Goal: Transaction & Acquisition: Book appointment/travel/reservation

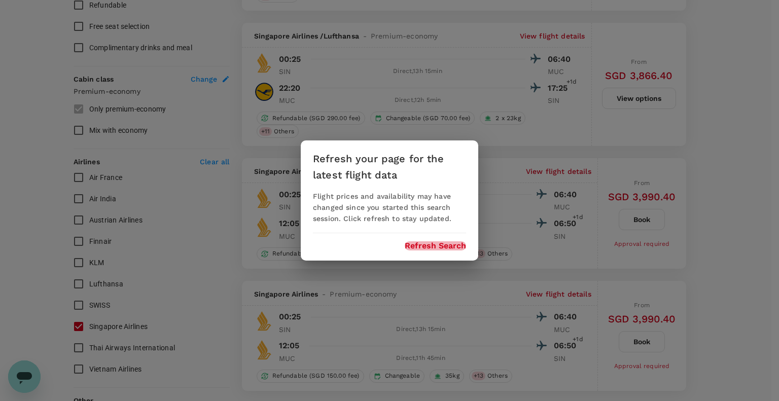
click at [432, 247] on button "Refresh Search" at bounding box center [435, 245] width 61 height 9
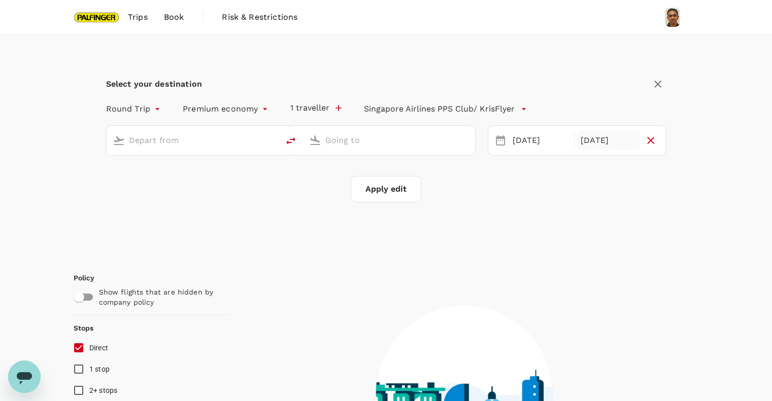
type input "Singapore Changi (SIN)"
type input "Munich (MUC)"
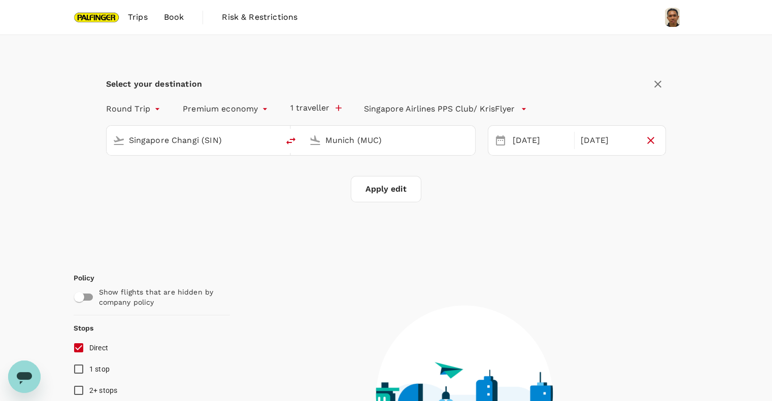
click at [383, 190] on button "Apply edit" at bounding box center [386, 189] width 71 height 26
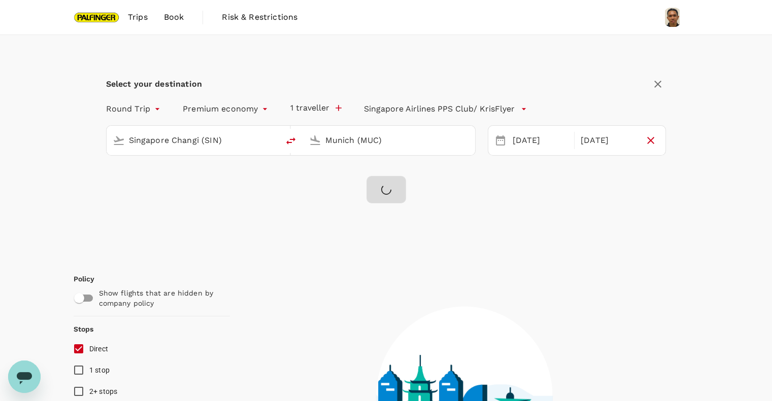
checkbox input "false"
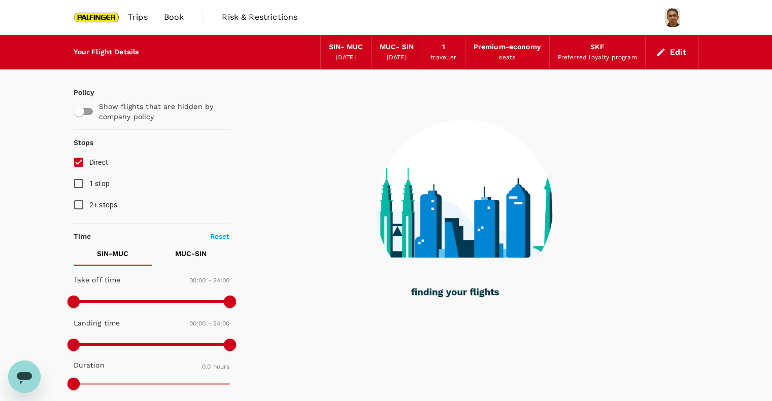
click at [670, 58] on button "Edit" at bounding box center [671, 52] width 37 height 16
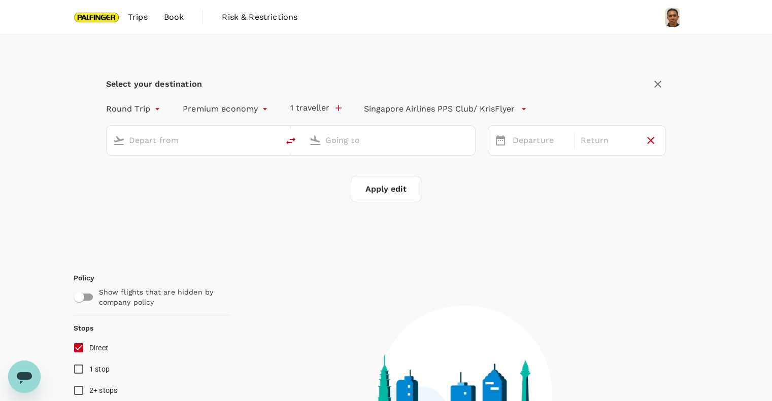
type input "Singapore Changi (SIN)"
type input "Munich (MUC)"
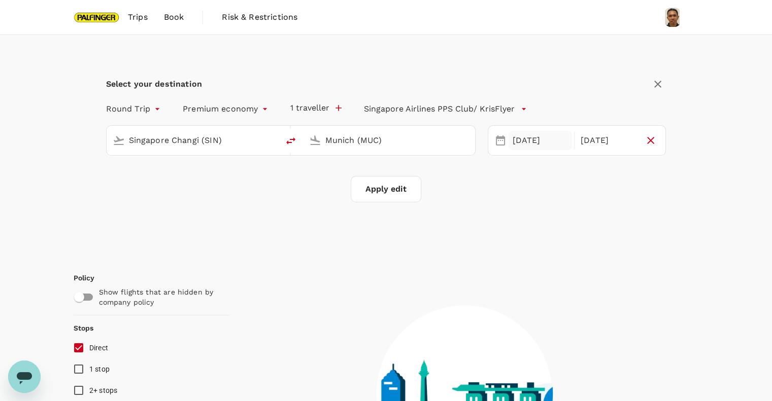
click at [528, 145] on div "[DATE]" at bounding box center [539, 141] width 63 height 20
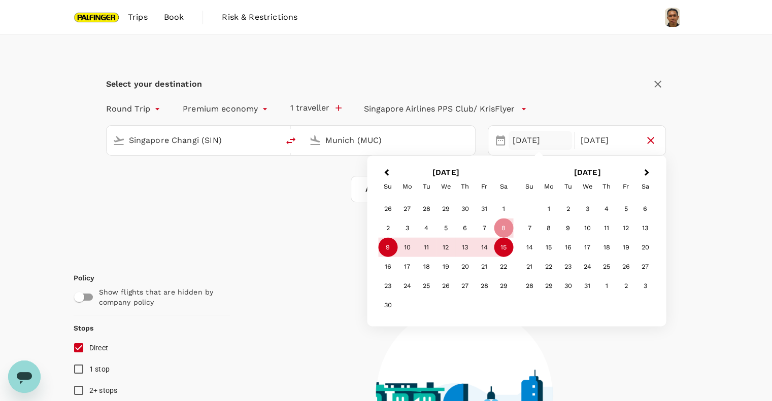
click at [384, 252] on div "9" at bounding box center [387, 247] width 19 height 19
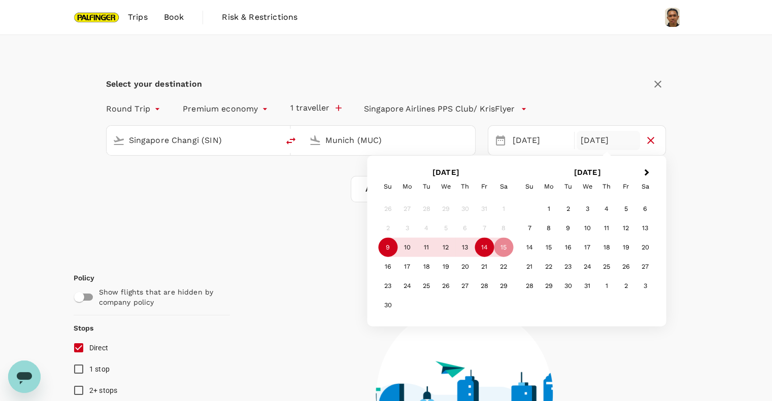
click at [488, 252] on div "14" at bounding box center [483, 247] width 19 height 19
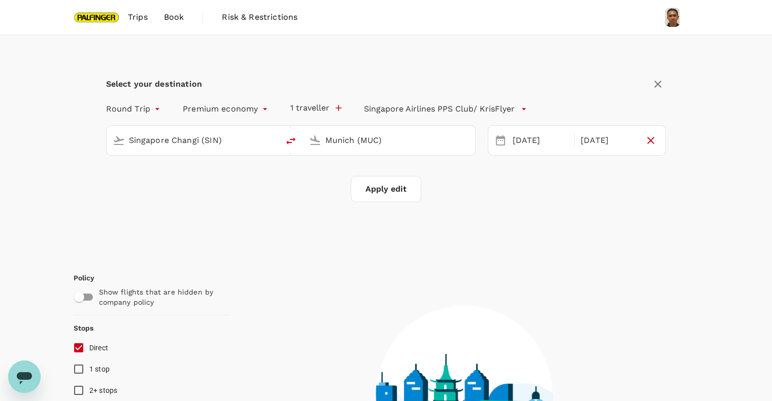
click at [391, 196] on button "Apply edit" at bounding box center [386, 189] width 71 height 26
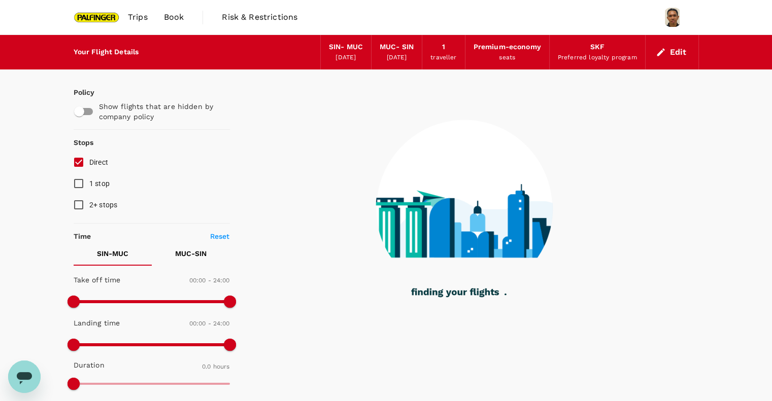
click at [89, 111] on input "checkbox" at bounding box center [79, 111] width 58 height 19
checkbox input "true"
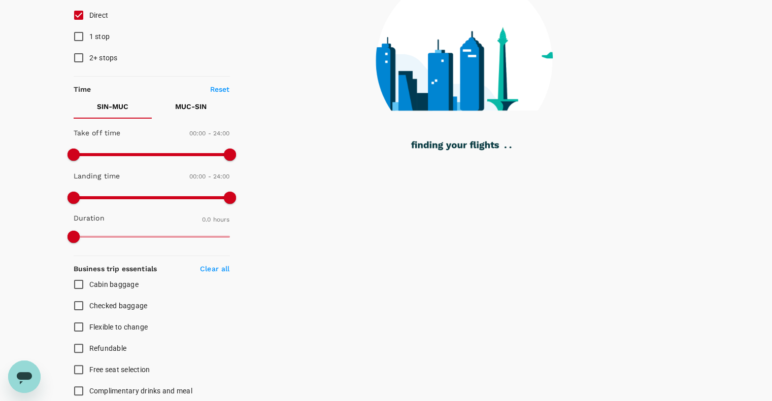
scroll to position [327, 0]
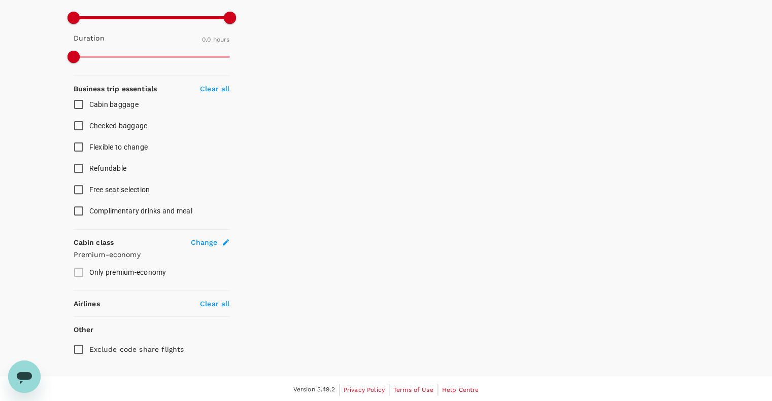
click at [76, 272] on label "Only premium-economy" at bounding box center [145, 272] width 154 height 21
click at [77, 269] on label "Only premium-economy" at bounding box center [145, 272] width 154 height 21
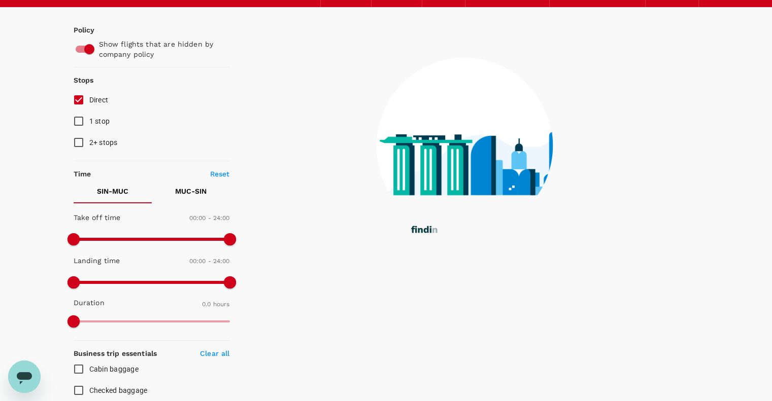
scroll to position [0, 0]
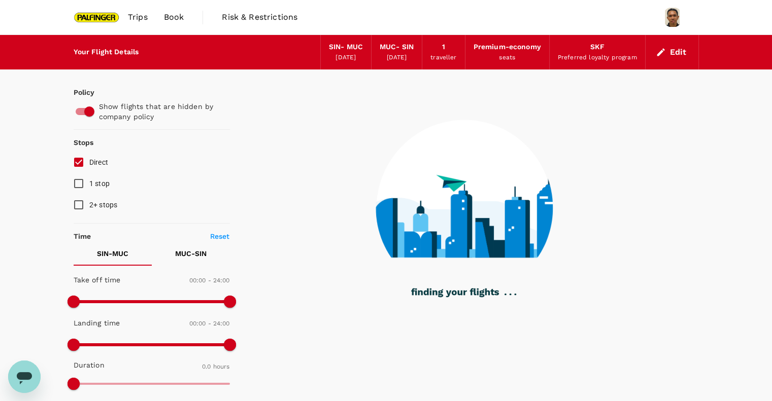
type input "1700"
checkbox input "true"
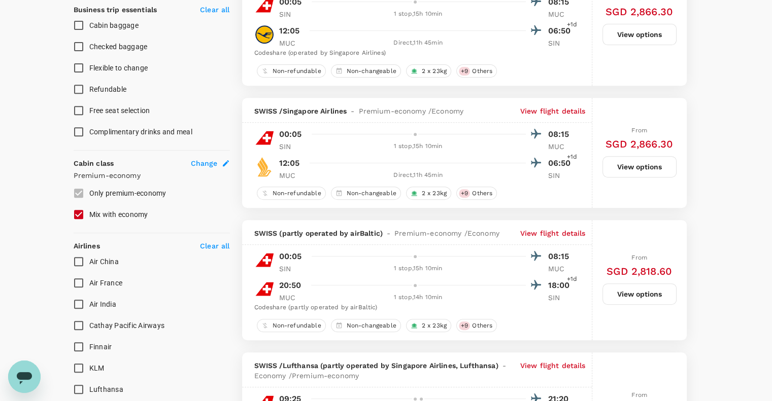
scroll to position [406, 0]
drag, startPoint x: 78, startPoint y: 211, endPoint x: 112, endPoint y: 232, distance: 40.4
click at [78, 211] on input "Mix with economy" at bounding box center [78, 214] width 21 height 21
checkbox input "false"
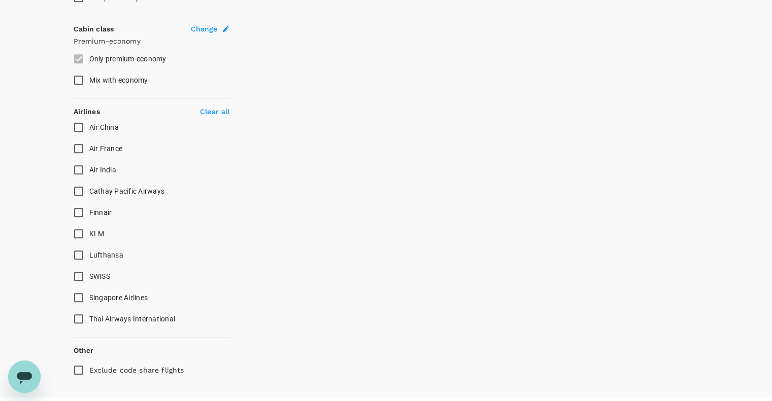
click at [83, 295] on input "Singapore Airlines" at bounding box center [78, 297] width 21 height 21
checkbox input "true"
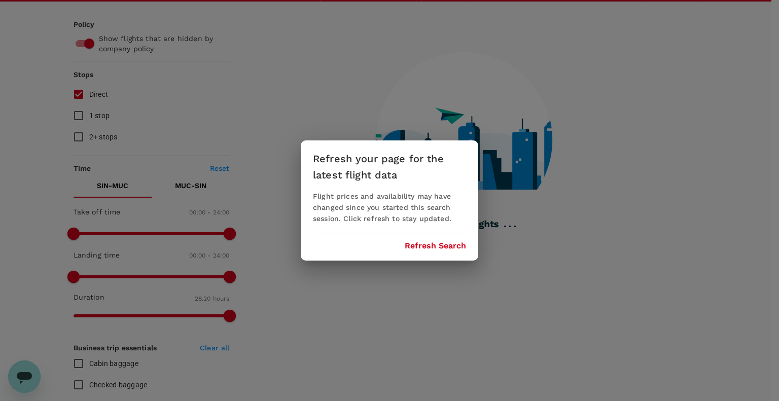
scroll to position [67, 0]
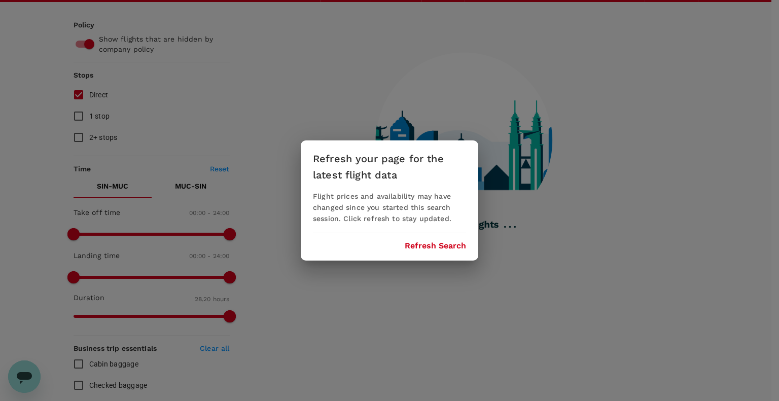
click at [436, 245] on button "Refresh Search" at bounding box center [435, 245] width 61 height 9
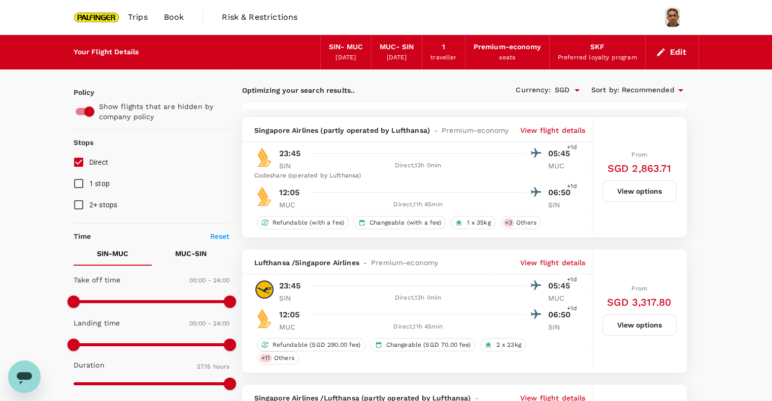
type input "1750"
checkbox input "false"
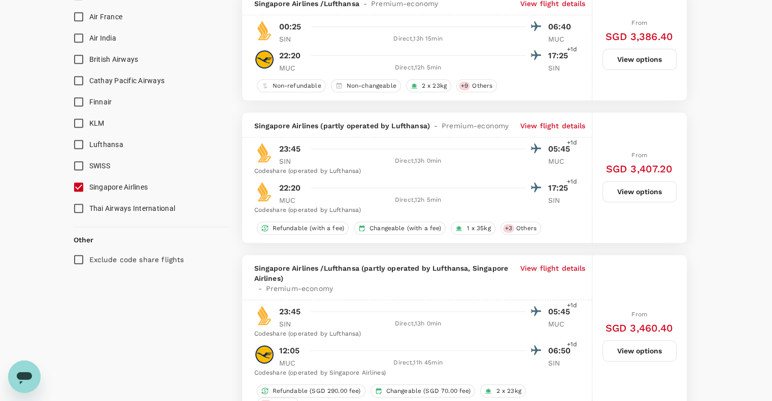
scroll to position [676, 0]
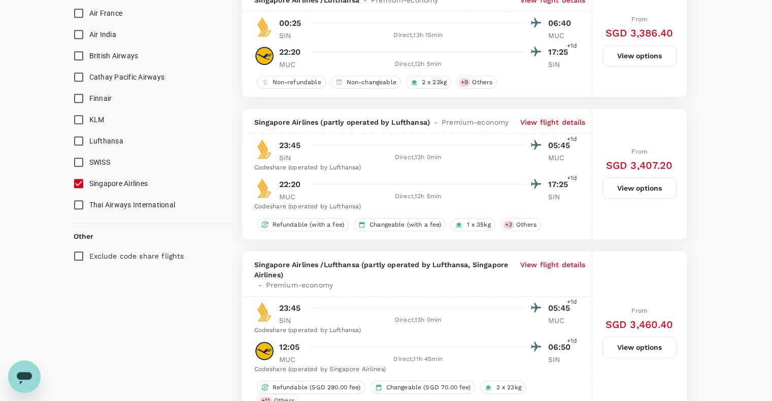
click at [79, 253] on input "Exclude code share flights" at bounding box center [78, 256] width 21 height 21
checkbox input "true"
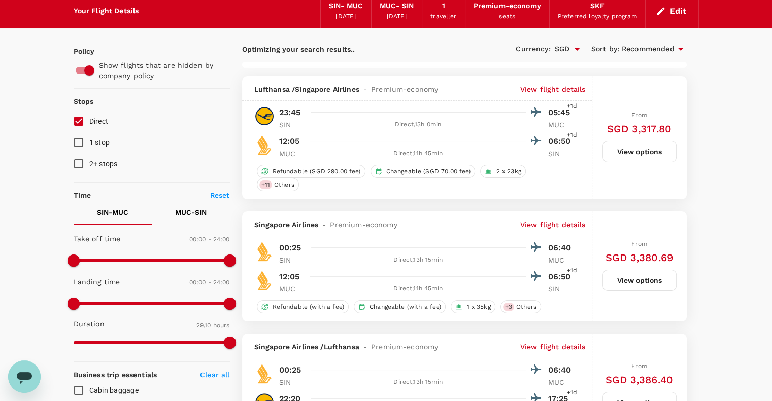
scroll to position [0, 0]
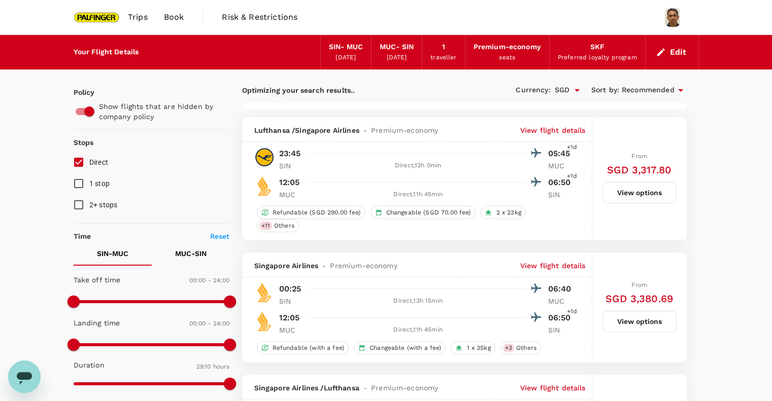
click at [681, 51] on button "Edit" at bounding box center [671, 52] width 37 height 16
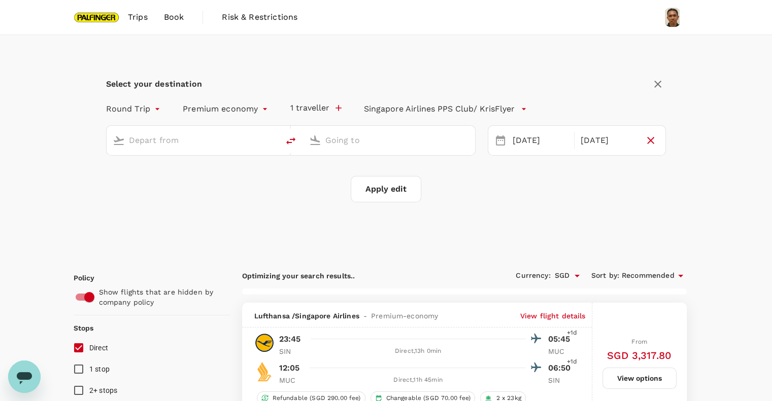
type input "Singapore Changi (SIN)"
type input "Munich (MUC)"
click at [613, 144] on div "[DATE]" at bounding box center [607, 141] width 63 height 20
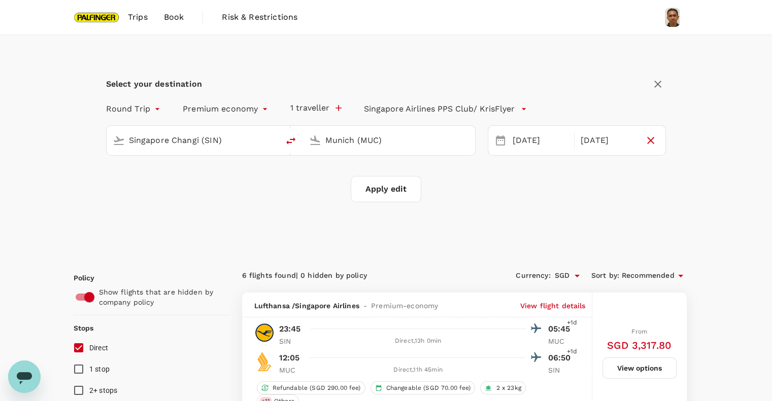
click at [95, 10] on img at bounding box center [97, 17] width 47 height 22
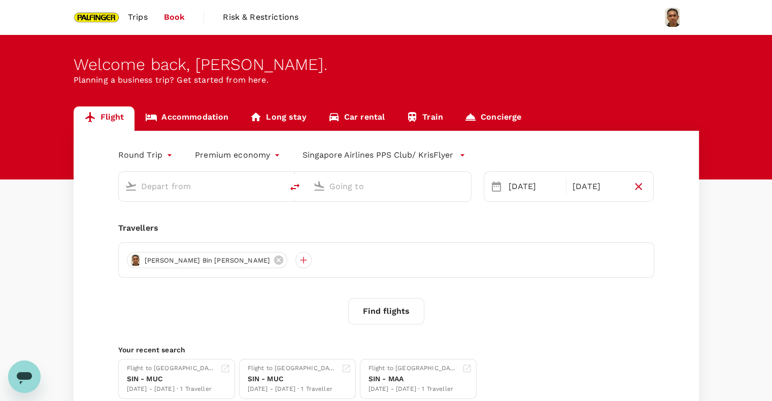
type input "Singapore Changi (SIN)"
type input "Munich (MUC)"
type input "Singapore Changi (SIN)"
type input "Munich (MUC)"
